Goal: Check status: Check status

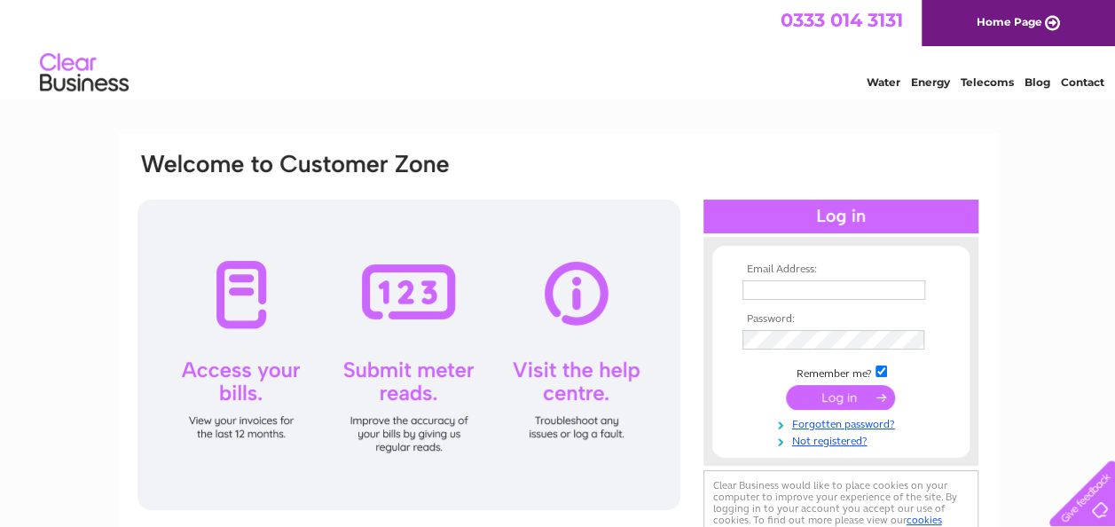
type input "mawbuild@yahoo.co.uk"
click at [824, 392] on input "submit" at bounding box center [840, 397] width 109 height 25
click at [837, 396] on input "submit" at bounding box center [840, 397] width 109 height 25
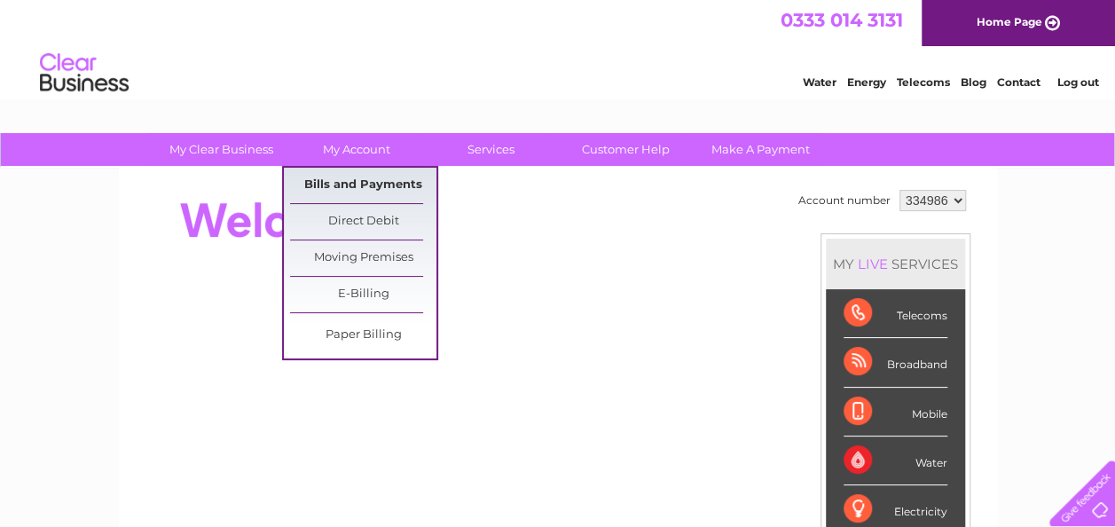
click at [359, 179] on link "Bills and Payments" at bounding box center [363, 185] width 146 height 35
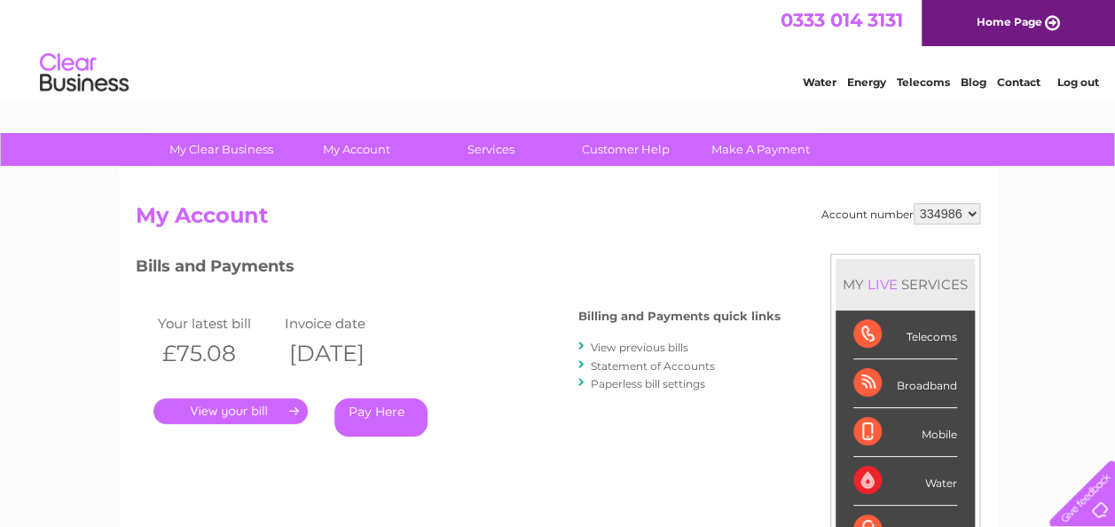
click at [293, 409] on link "." at bounding box center [231, 411] width 154 height 26
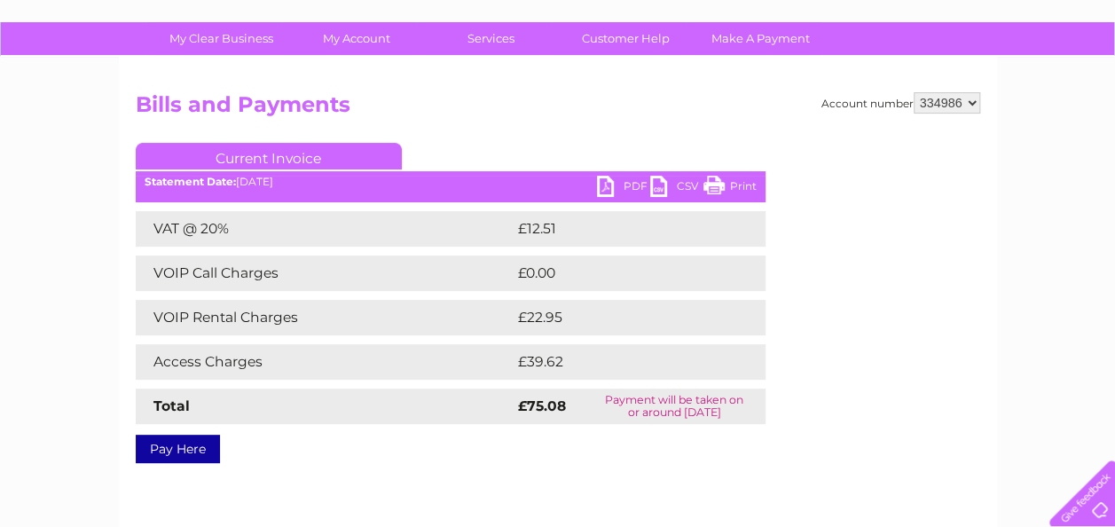
scroll to position [89, 0]
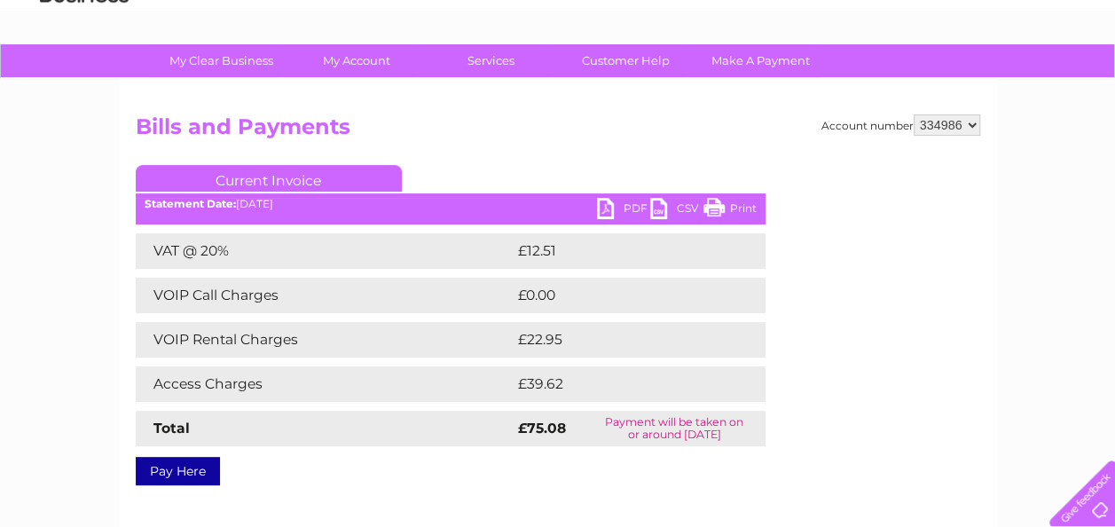
drag, startPoint x: 720, startPoint y: 206, endPoint x: 243, endPoint y: 428, distance: 525.7
click at [720, 205] on link "Print" at bounding box center [730, 211] width 53 height 26
click at [614, 209] on link "PDF" at bounding box center [623, 211] width 53 height 26
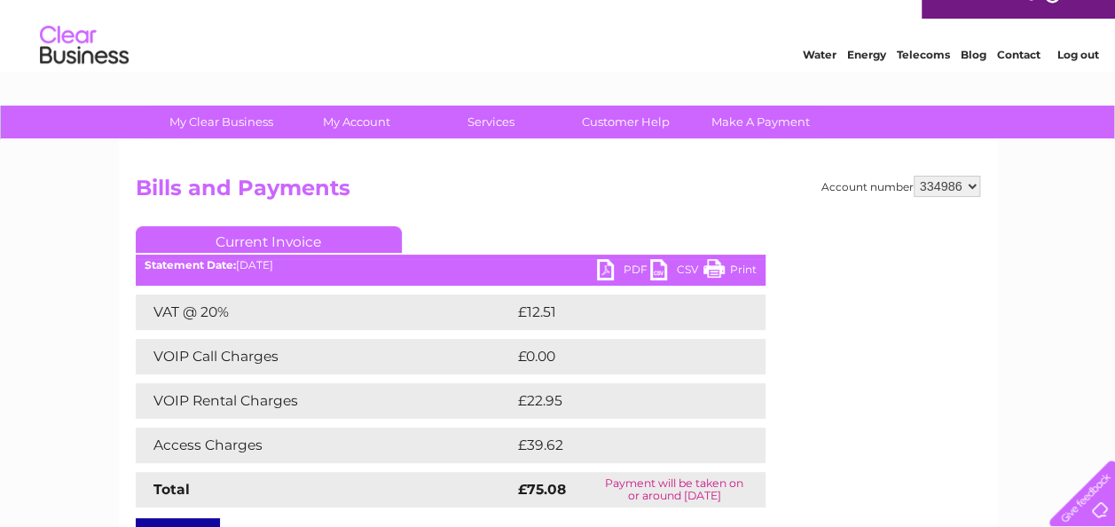
scroll to position [0, 0]
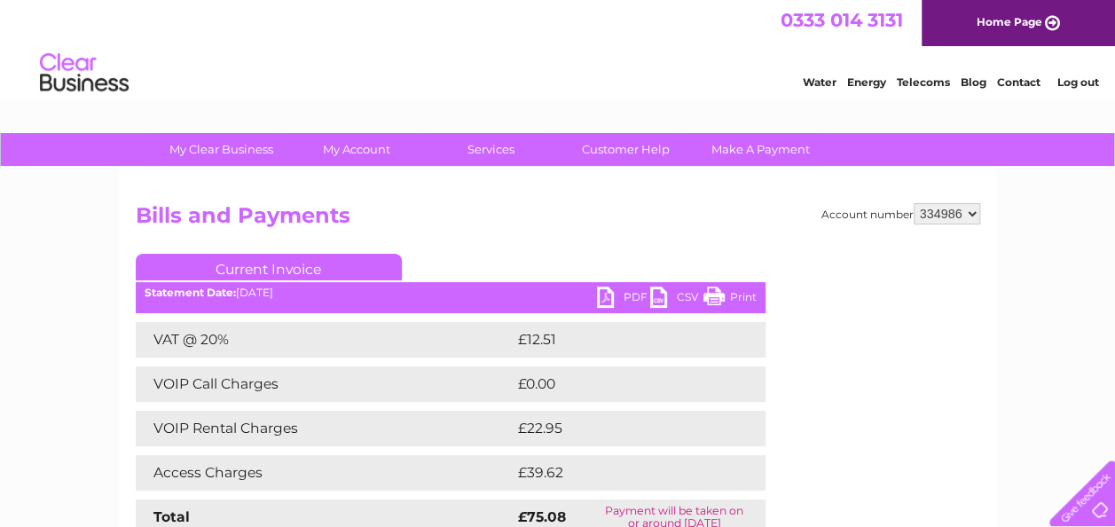
click at [1067, 81] on link "Log out" at bounding box center [1078, 81] width 42 height 13
